Goal: Information Seeking & Learning: Learn about a topic

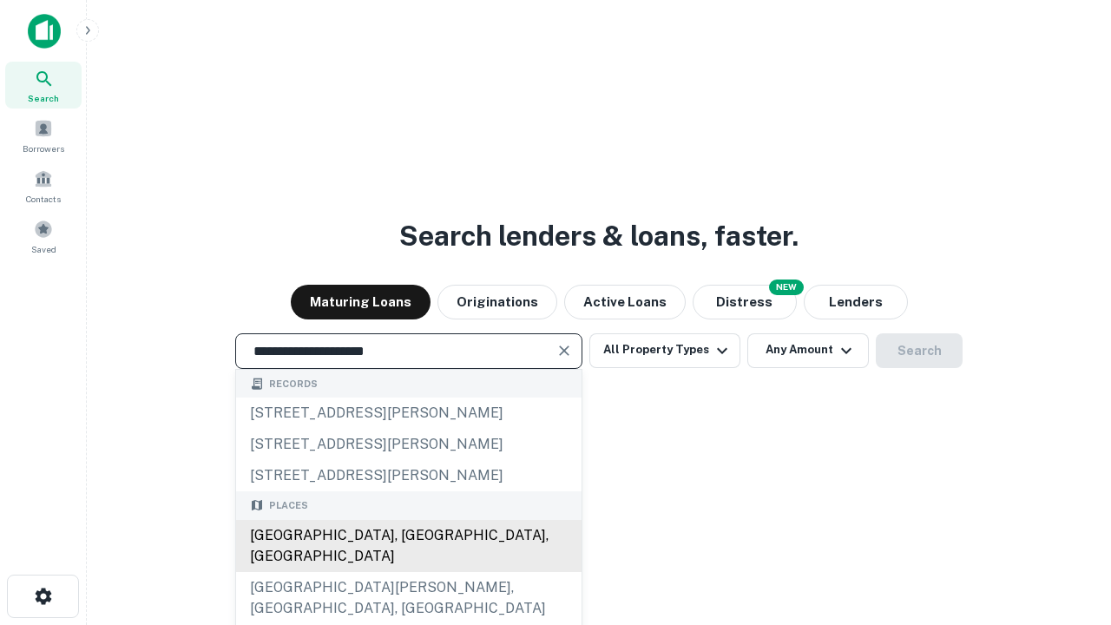
click at [408, 572] on div "Santa Monica, CA, USA" at bounding box center [408, 546] width 345 height 52
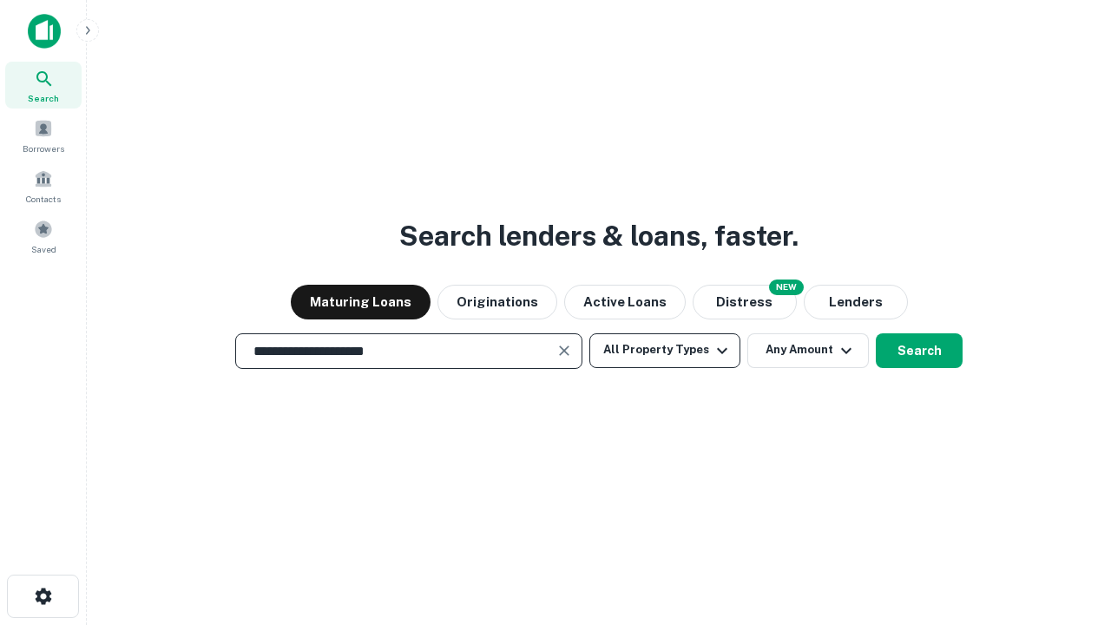
type input "**********"
click at [665, 350] on button "All Property Types" at bounding box center [664, 350] width 151 height 35
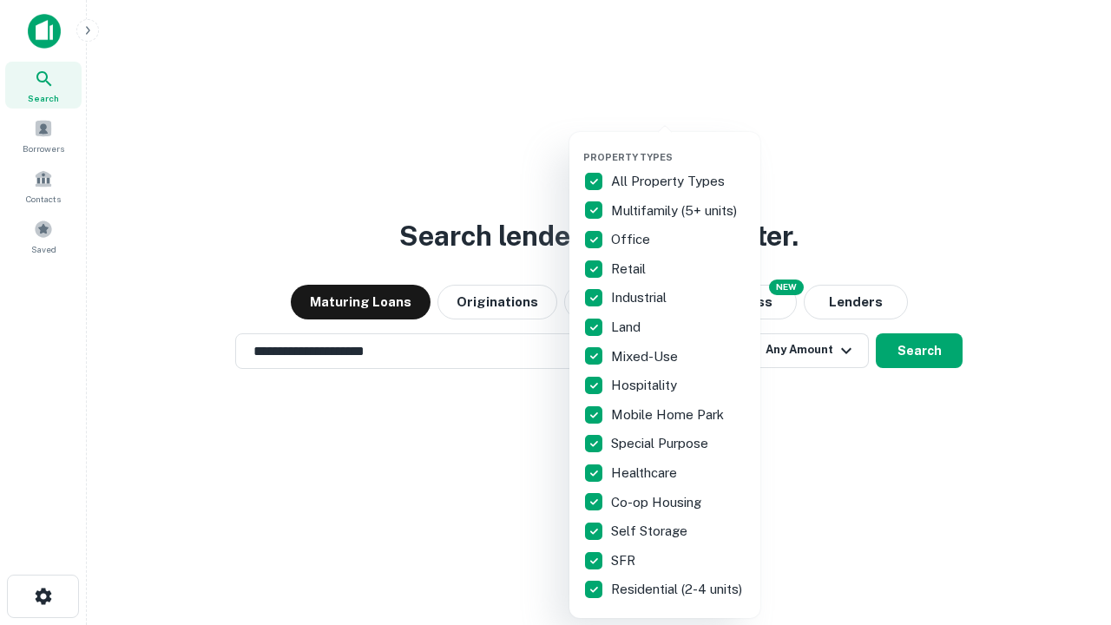
click at [679, 146] on button "button" at bounding box center [678, 146] width 191 height 1
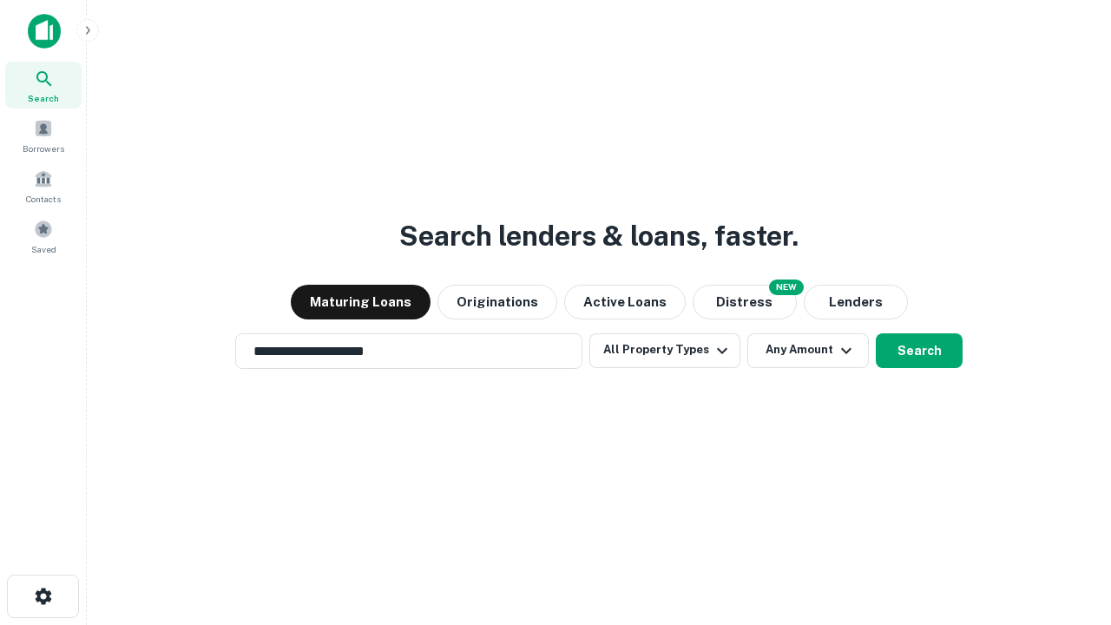
scroll to position [10, 209]
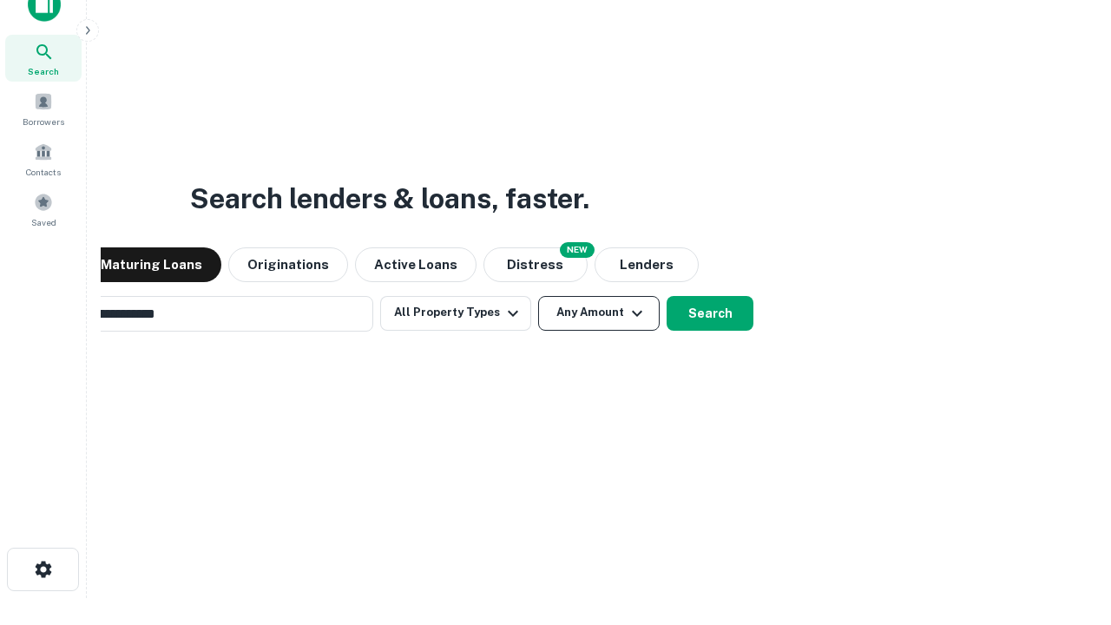
click at [538, 296] on button "Any Amount" at bounding box center [598, 313] width 121 height 35
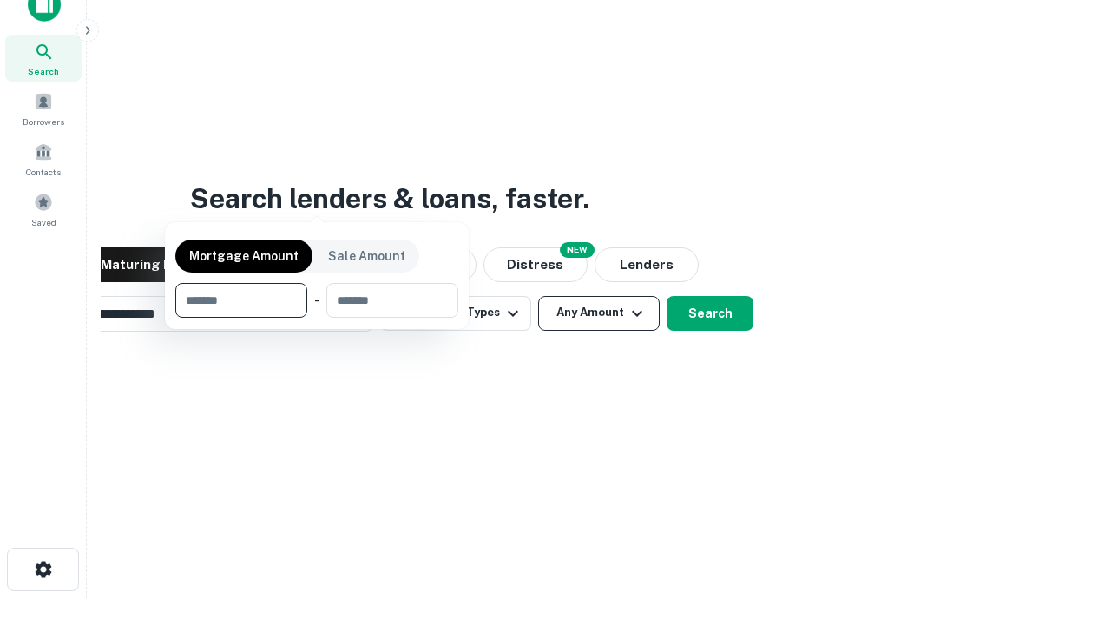
scroll to position [125, 491]
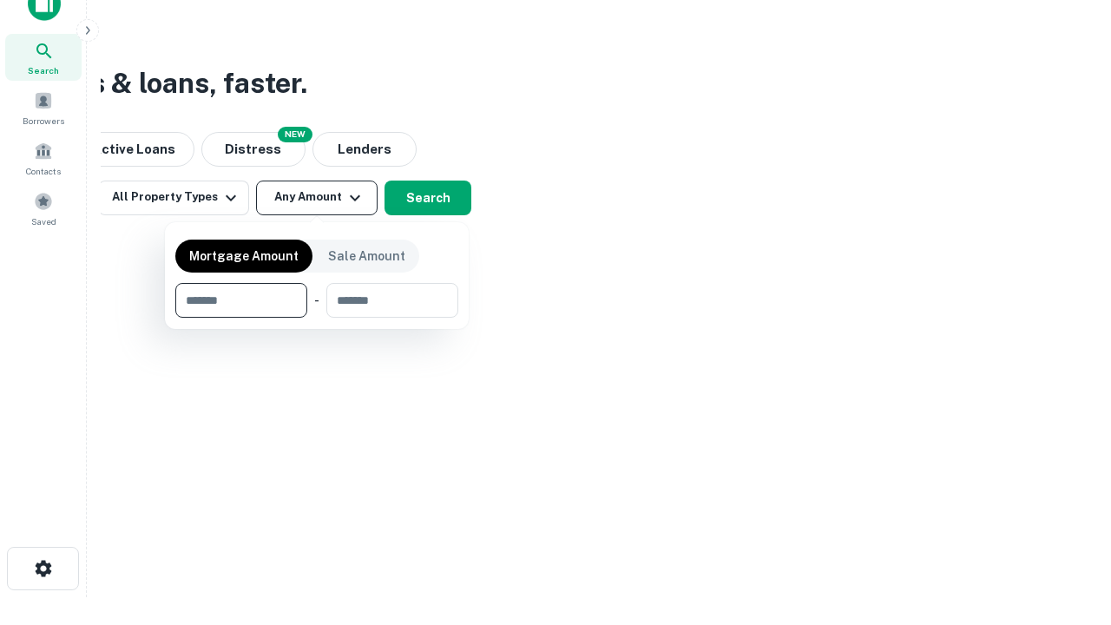
type input "*******"
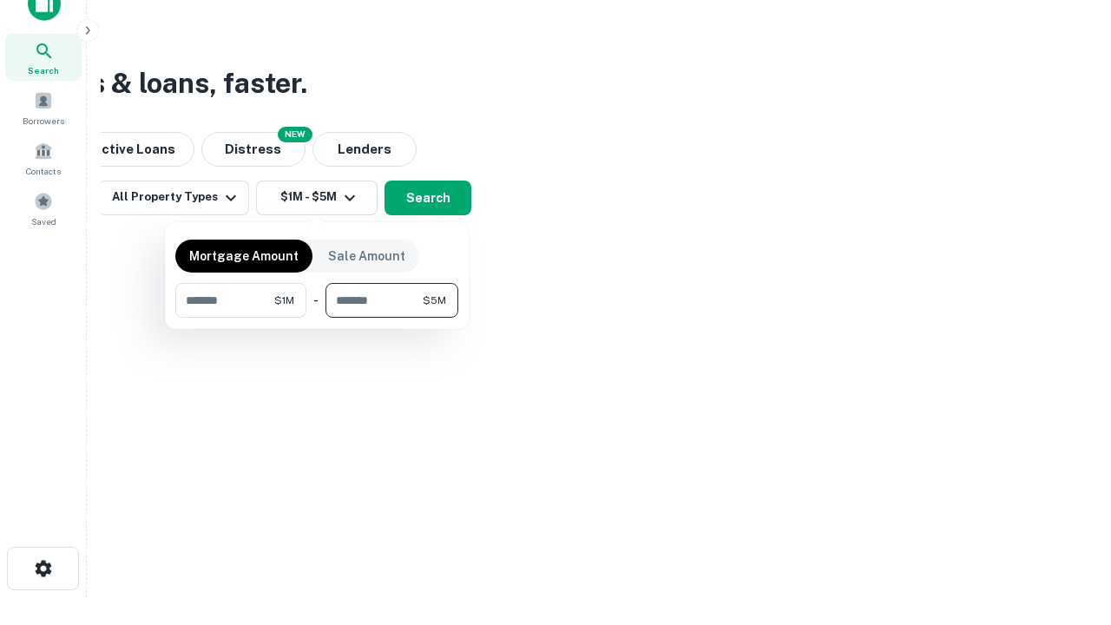
type input "*******"
click at [317, 318] on button "button" at bounding box center [316, 318] width 283 height 1
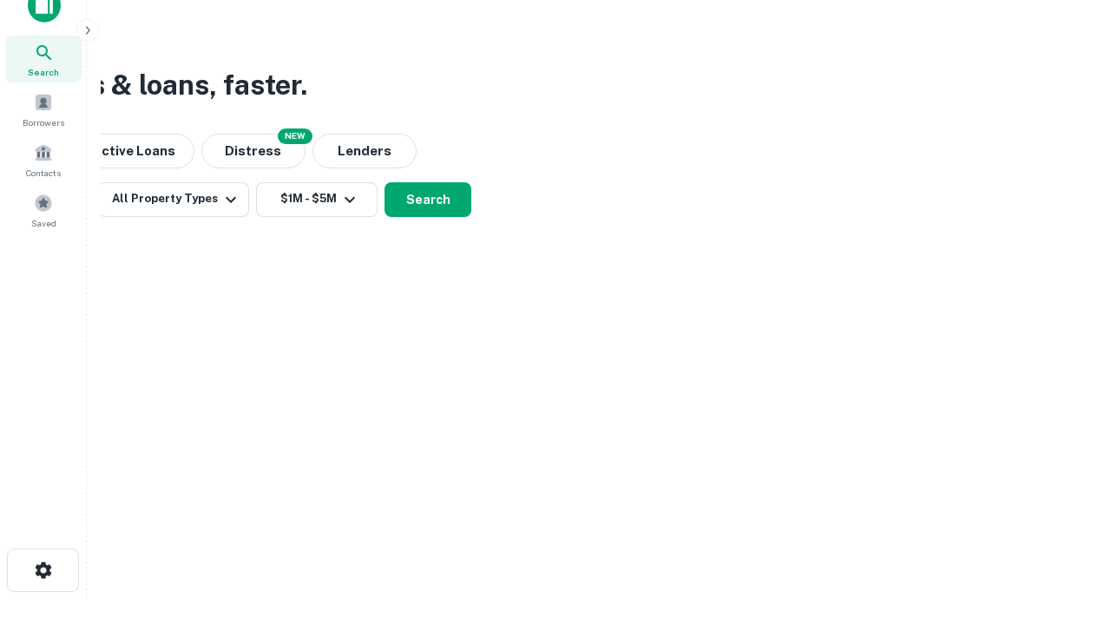
scroll to position [10, 320]
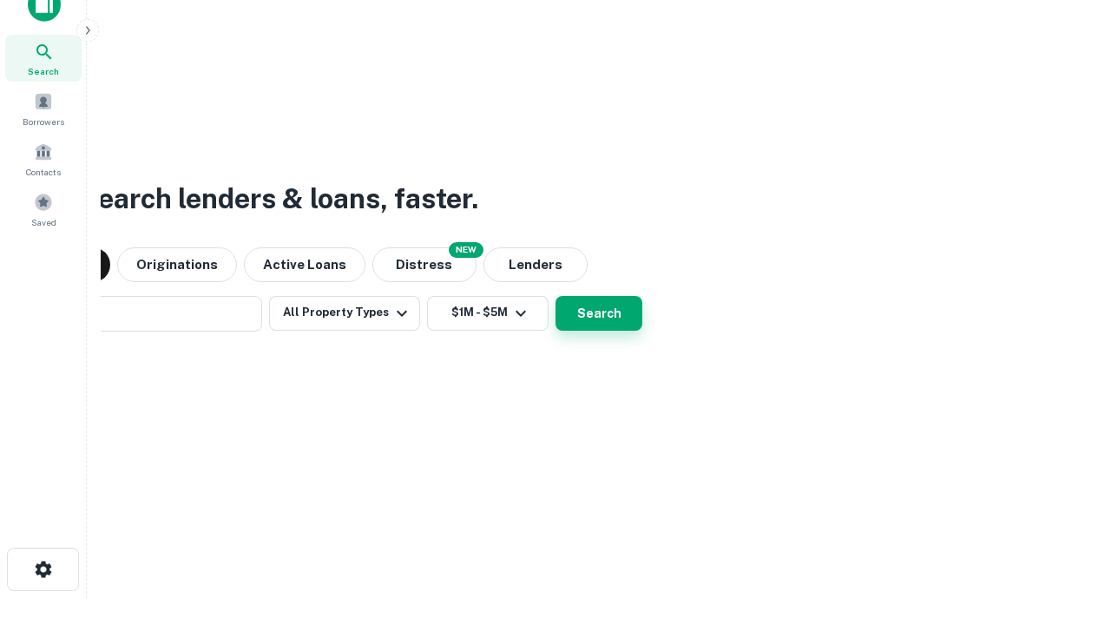
click at [555, 296] on button "Search" at bounding box center [598, 313] width 87 height 35
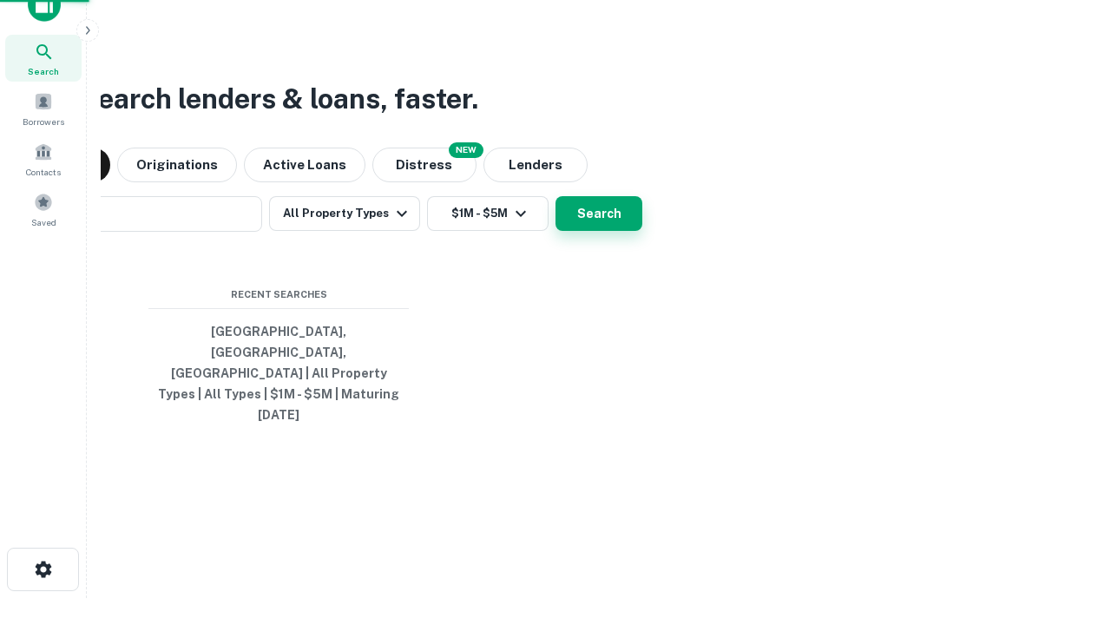
scroll to position [46, 491]
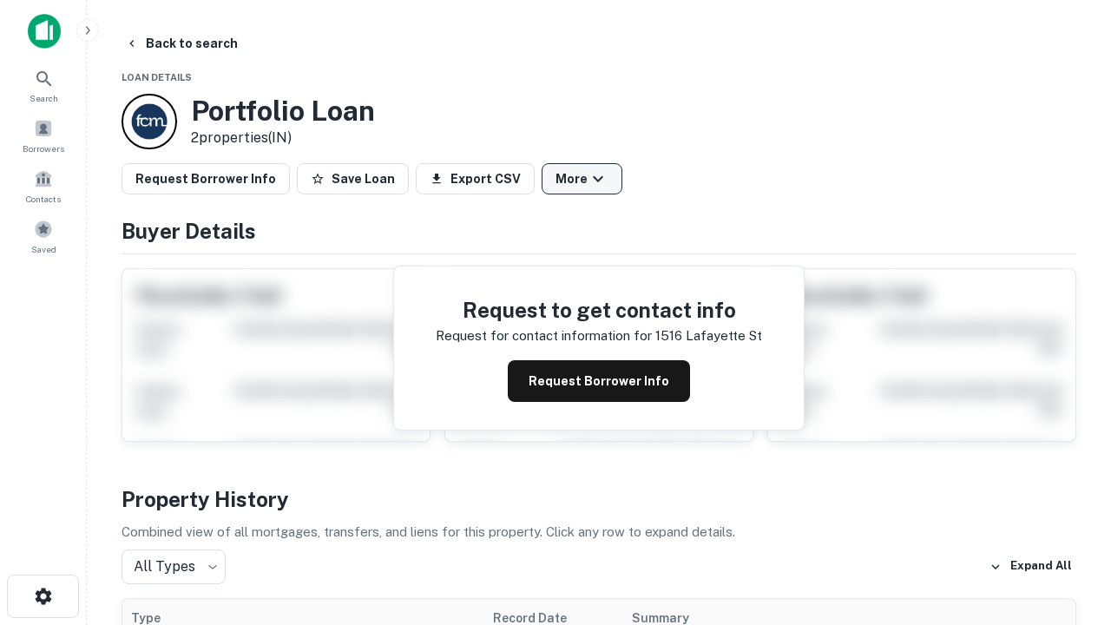
click at [581, 179] on button "More" at bounding box center [582, 178] width 81 height 31
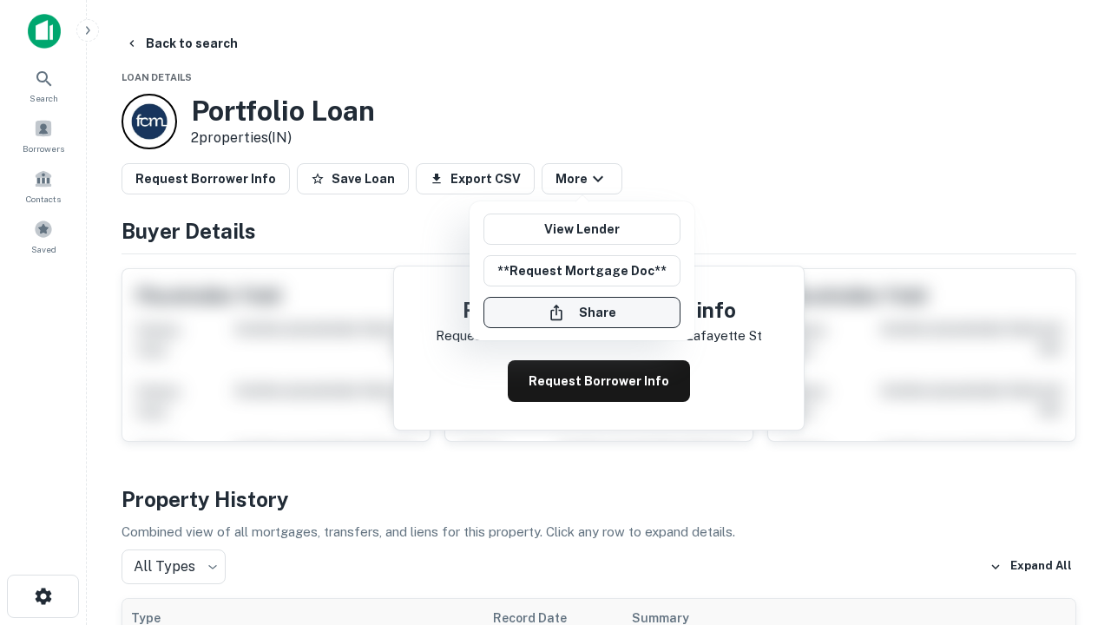
click at [581, 312] on button "Share" at bounding box center [581, 312] width 197 height 31
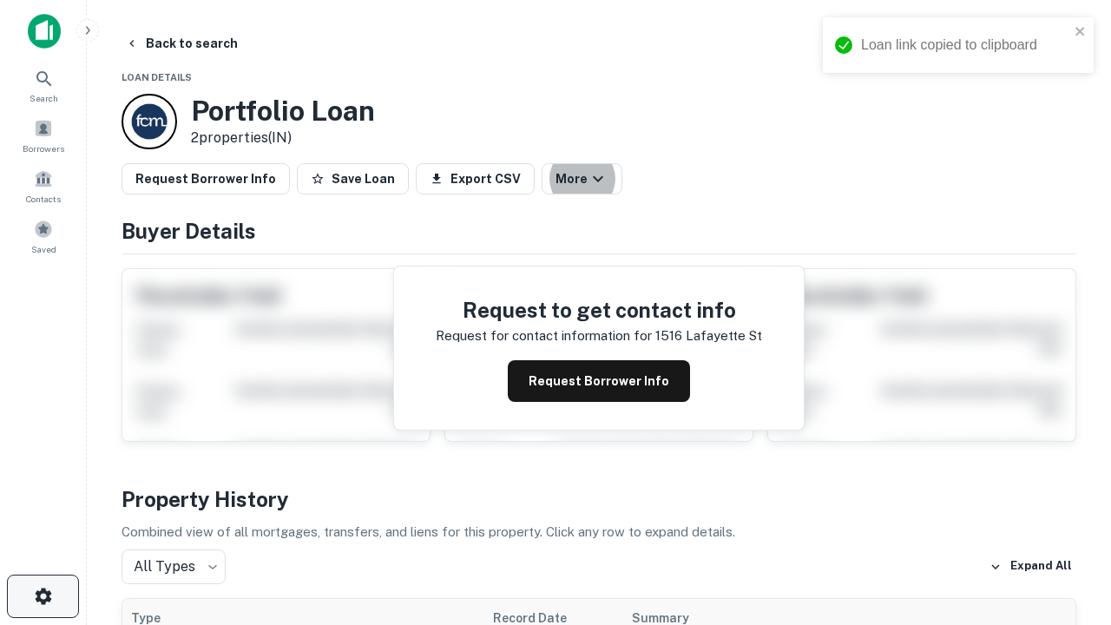
click at [43, 596] on icon "button" at bounding box center [43, 596] width 21 height 21
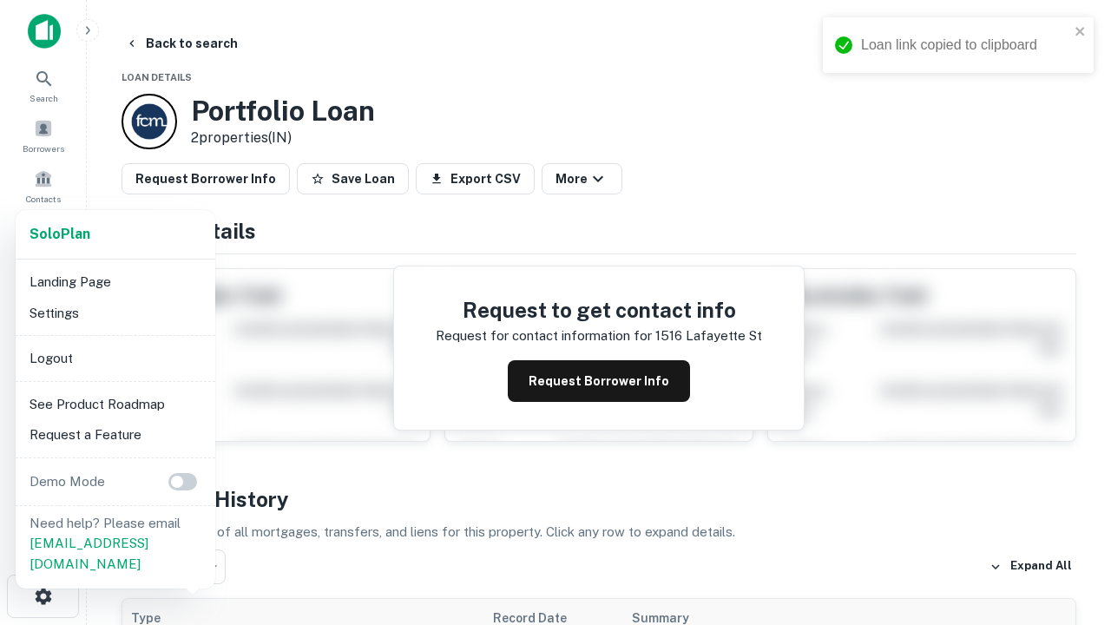
click at [115, 358] on li "Logout" at bounding box center [116, 358] width 186 height 31
